Goal: Navigation & Orientation: Find specific page/section

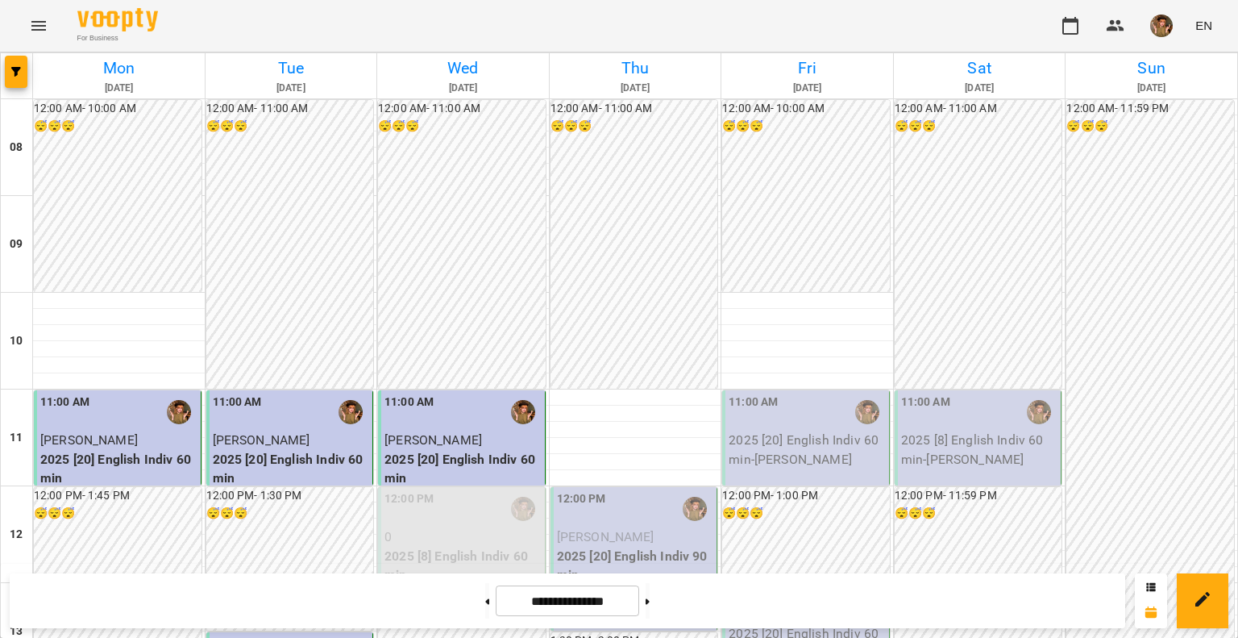
scroll to position [967, 0]
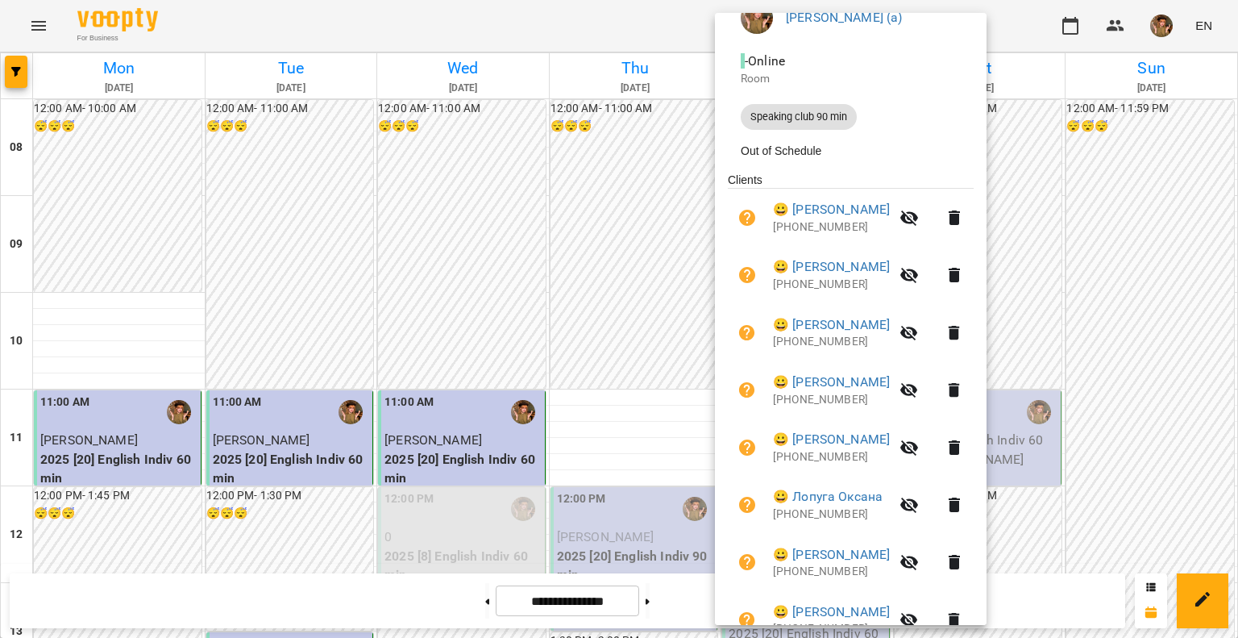
scroll to position [0, 0]
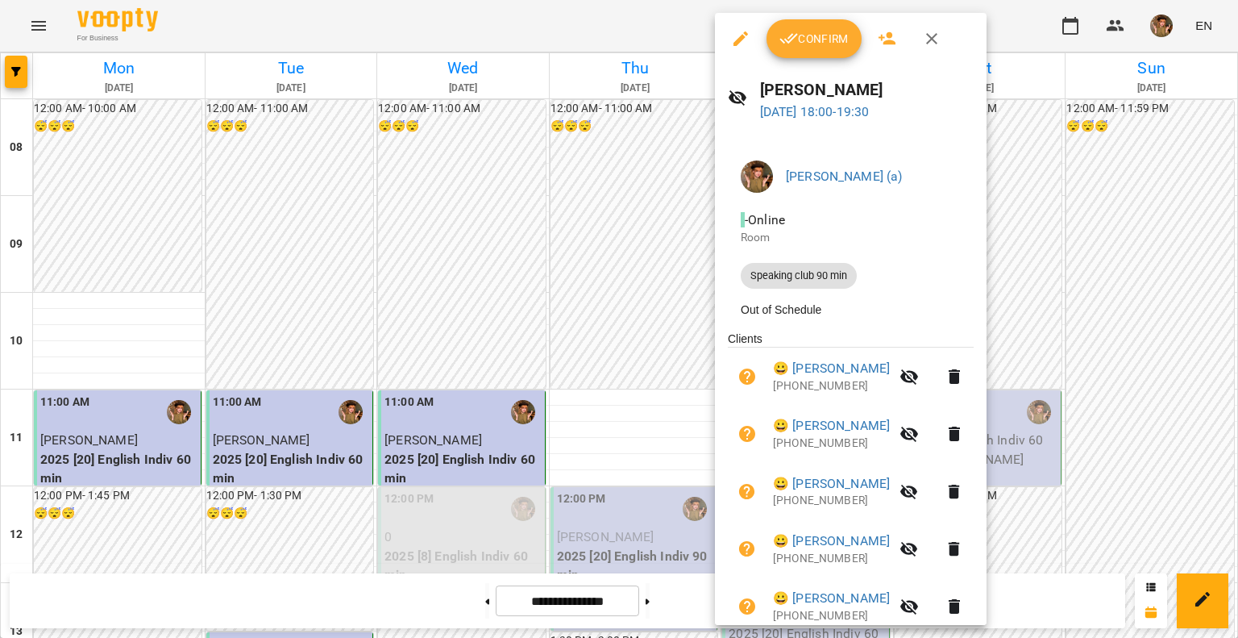
click at [938, 34] on icon "button" at bounding box center [931, 38] width 19 height 19
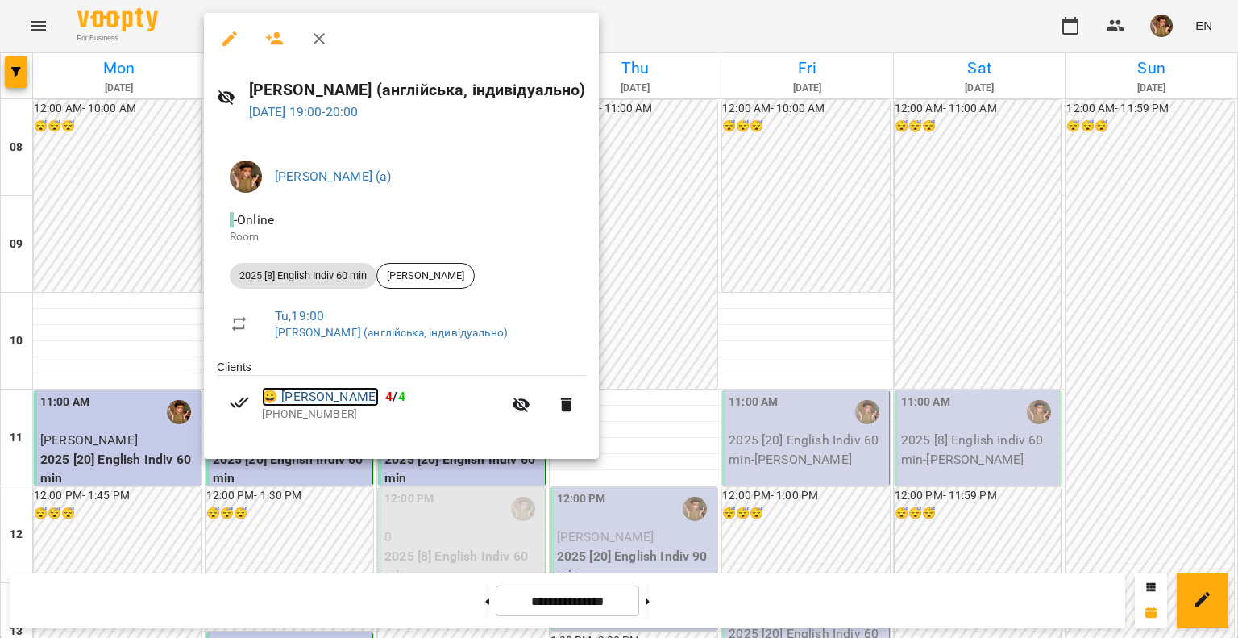
click at [316, 399] on link "😀 [PERSON_NAME]" at bounding box center [320, 396] width 117 height 19
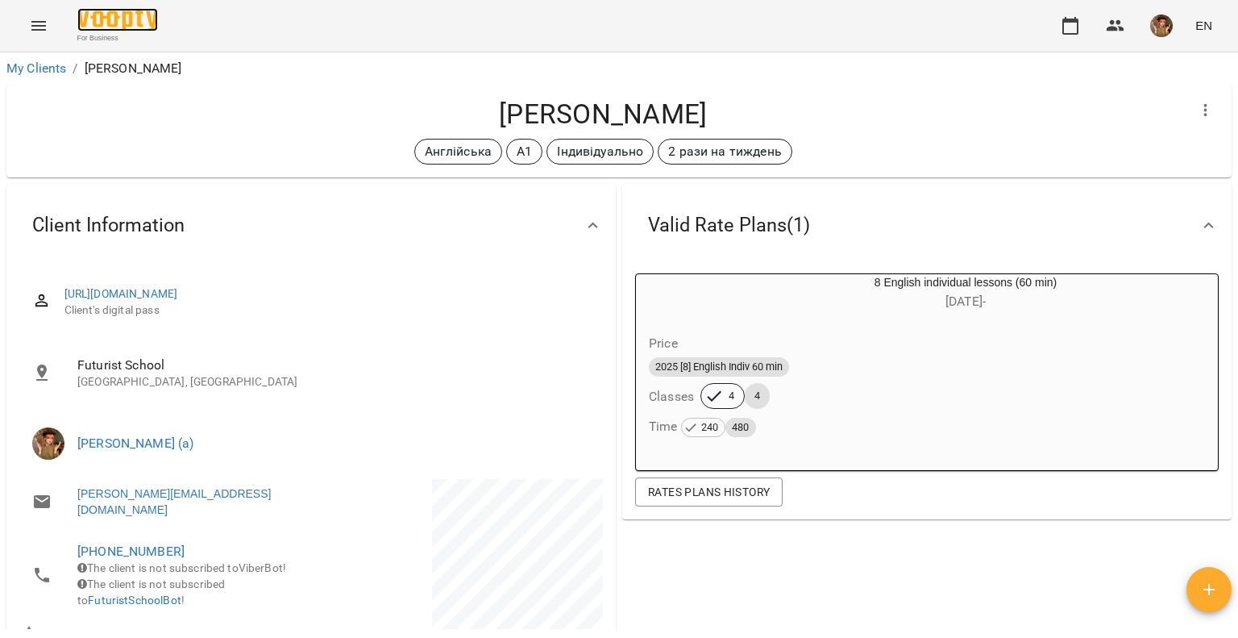
click at [129, 19] on img at bounding box center [117, 19] width 81 height 23
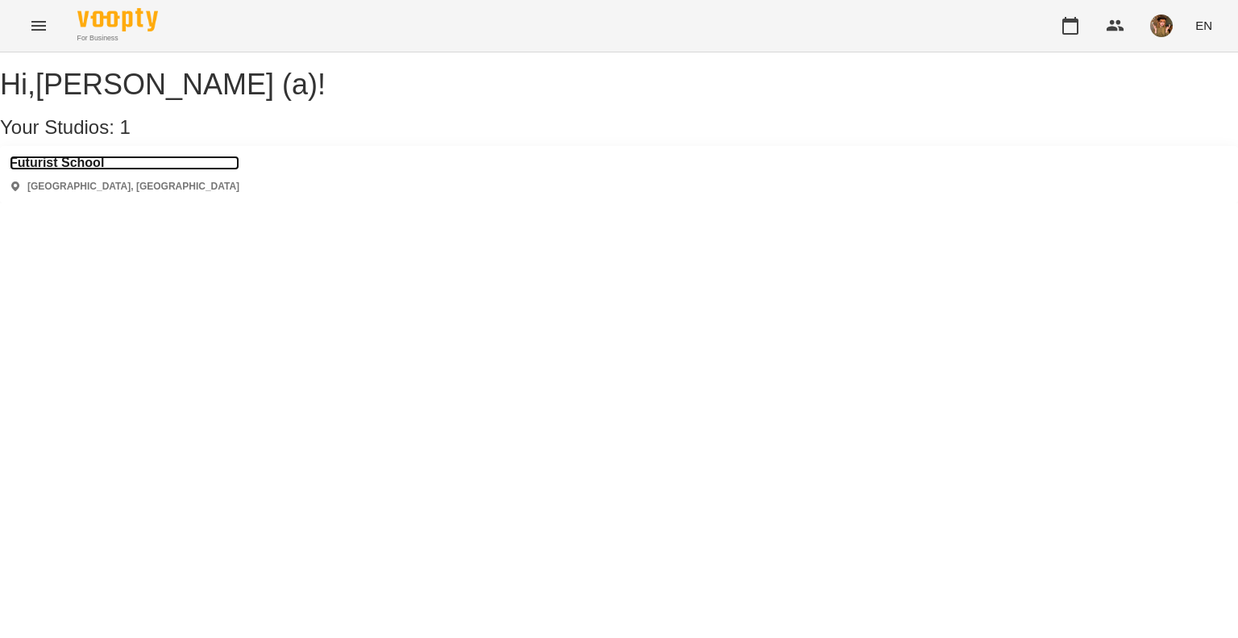
click at [101, 170] on h3 "Futurist School" at bounding box center [125, 163] width 230 height 15
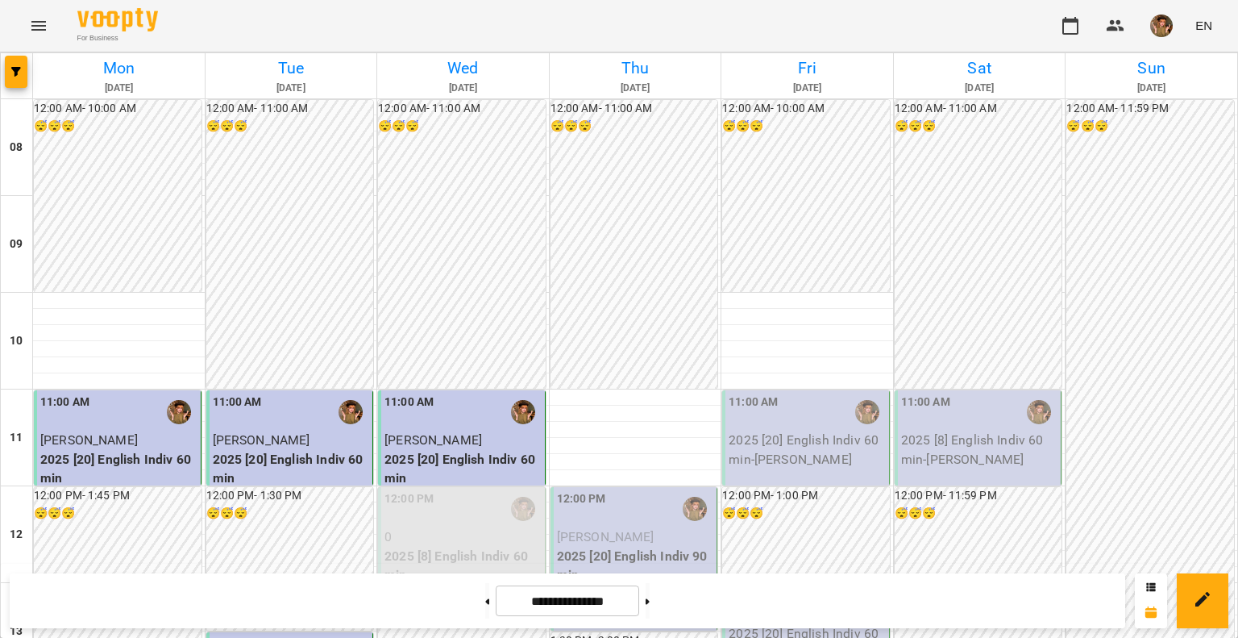
scroll to position [984, 0]
